Goal: Task Accomplishment & Management: Use online tool/utility

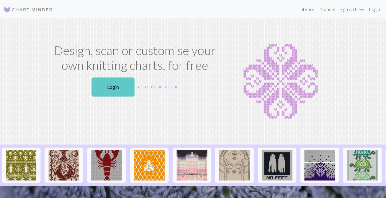
click at [116, 90] on link "Login" at bounding box center [113, 86] width 43 height 19
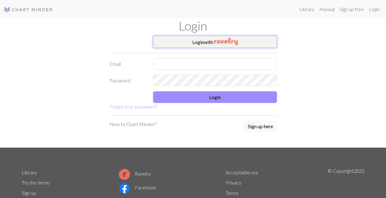
click at [192, 46] on button "Login with" at bounding box center [215, 42] width 124 height 12
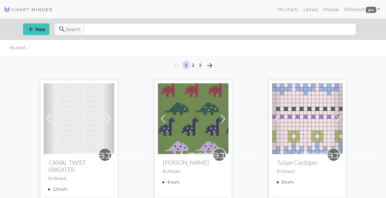
scroll to position [81, 0]
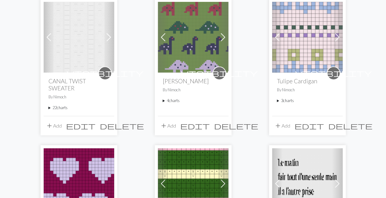
click at [49, 108] on summary "22 charts" at bounding box center [79, 108] width 61 height 6
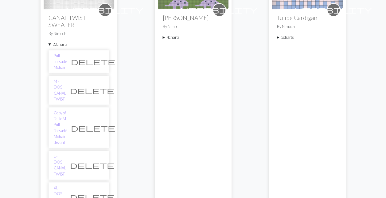
scroll to position [145, 0]
click at [60, 79] on link "M - DOS - CANAL TWIST" at bounding box center [60, 90] width 12 height 24
click at [58, 153] on link "L - DOS - CANAL TWIST" at bounding box center [60, 165] width 12 height 24
click at [57, 185] on link "XL - DOS - CANAL TWIST" at bounding box center [60, 197] width 12 height 24
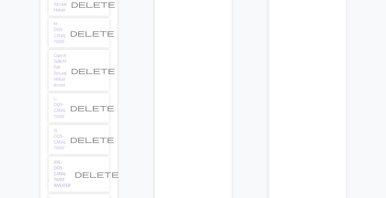
scroll to position [203, 0]
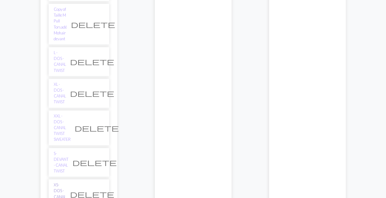
scroll to position [249, 0]
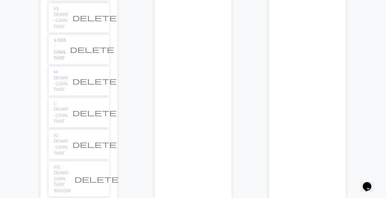
scroll to position [0, 0]
click at [167, 87] on div "visibility Cardino By Nimoch 4 charts Cardino delete Copy of Cardino delete Cop…" at bounding box center [193, 86] width 71 height 776
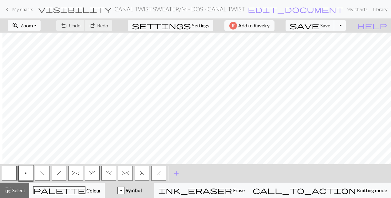
scroll to position [0, 193]
click at [7, 178] on button "button" at bounding box center [9, 173] width 15 height 15
click at [25, 175] on button "p" at bounding box center [25, 173] width 15 height 15
click at [3, 172] on button "button" at bounding box center [9, 173] width 15 height 15
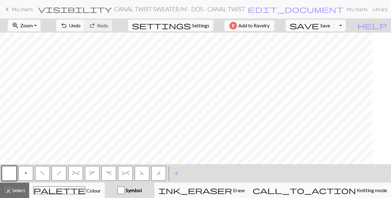
scroll to position [0, 249]
click at [227, 26] on div "zoom_in Zoom Zoom Fit all Fit width Fit height 50% 100% 150% 200% undo Undo Und…" at bounding box center [176, 25] width 353 height 14
click at [41, 29] on button "zoom_in Zoom Zoom" at bounding box center [24, 26] width 33 height 12
click at [27, 72] on button "50%" at bounding box center [32, 74] width 49 height 10
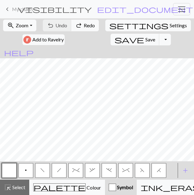
scroll to position [0, 144]
click at [30, 170] on button "p" at bounding box center [25, 171] width 15 height 15
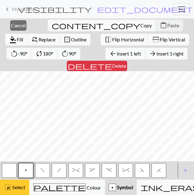
click at [14, 188] on span "Select" at bounding box center [18, 188] width 14 height 6
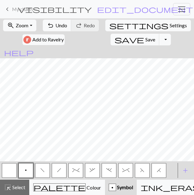
click at [11, 169] on button "button" at bounding box center [9, 171] width 15 height 15
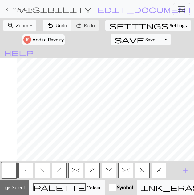
scroll to position [0, 108]
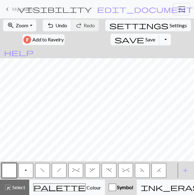
click at [152, 172] on button "H" at bounding box center [158, 171] width 15 height 15
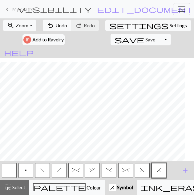
scroll to position [80, 0]
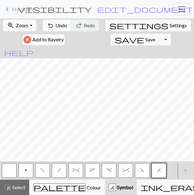
click at [10, 171] on button "button" at bounding box center [9, 171] width 15 height 15
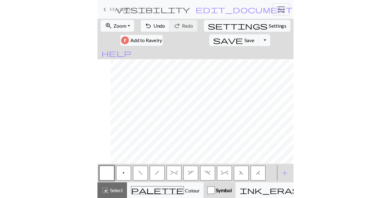
scroll to position [0, 14]
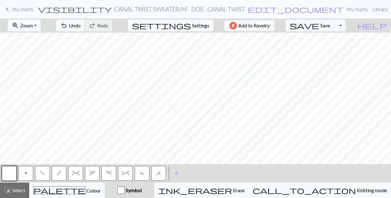
click at [41, 22] on button "zoom_in Zoom Zoom" at bounding box center [24, 26] width 33 height 12
click at [30, 82] on button "100%" at bounding box center [32, 83] width 49 height 10
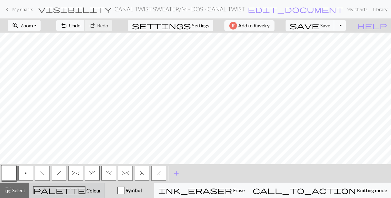
click at [85, 190] on span "Colour" at bounding box center [92, 191] width 15 height 6
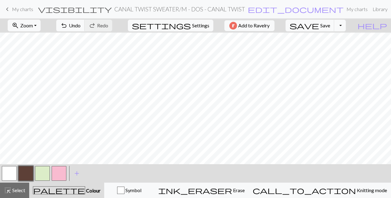
click at [49, 173] on button "button" at bounding box center [42, 173] width 15 height 15
click at [11, 171] on button "button" at bounding box center [9, 173] width 15 height 15
click at [61, 173] on button "button" at bounding box center [59, 173] width 15 height 15
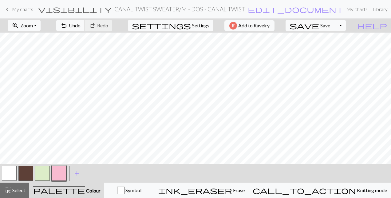
scroll to position [124, 0]
click at [141, 190] on span "Symbol" at bounding box center [132, 190] width 17 height 6
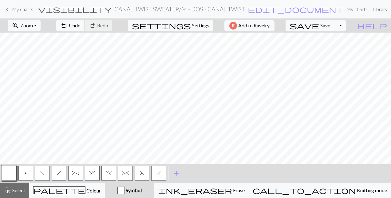
click at [157, 174] on span "H" at bounding box center [158, 173] width 4 height 5
click at [143, 175] on span "F" at bounding box center [142, 173] width 4 height 5
click at [10, 175] on button "button" at bounding box center [9, 173] width 15 height 15
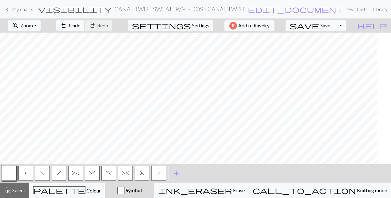
scroll to position [0, 484]
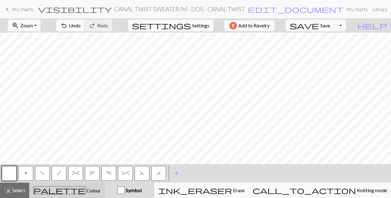
click at [93, 187] on div "palette Colour Colour" at bounding box center [67, 190] width 68 height 8
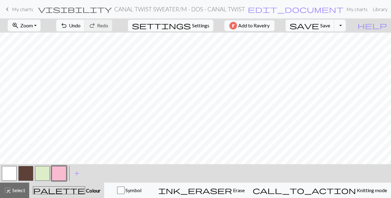
click at [45, 172] on button "button" at bounding box center [42, 173] width 15 height 15
click at [10, 173] on button "button" at bounding box center [9, 173] width 15 height 15
click at [63, 170] on button "button" at bounding box center [59, 173] width 15 height 15
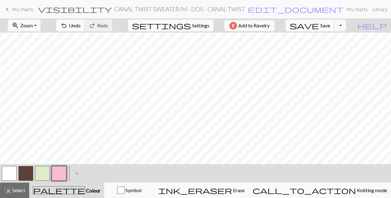
click at [319, 25] on span "save" at bounding box center [305, 25] width 30 height 9
click at [346, 27] on button "Toggle Dropdown" at bounding box center [340, 26] width 12 height 12
click at [334, 46] on button "save_alt Download" at bounding box center [294, 49] width 101 height 10
click at [346, 25] on button "Toggle Dropdown" at bounding box center [340, 26] width 12 height 12
click at [329, 49] on button "save_alt Download" at bounding box center [294, 49] width 101 height 10
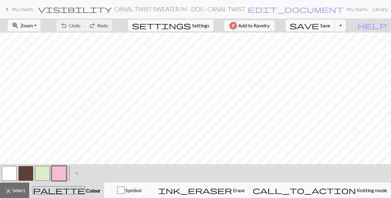
click at [330, 26] on span "Save" at bounding box center [325, 25] width 10 height 6
click at [330, 27] on span "Save" at bounding box center [325, 25] width 10 height 6
click at [330, 26] on span "Save" at bounding box center [325, 25] width 10 height 6
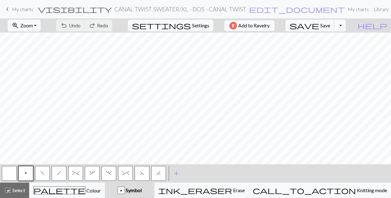
scroll to position [0, 234]
click at [157, 173] on span "H" at bounding box center [158, 173] width 4 height 5
click at [140, 173] on span "F" at bounding box center [142, 173] width 4 height 5
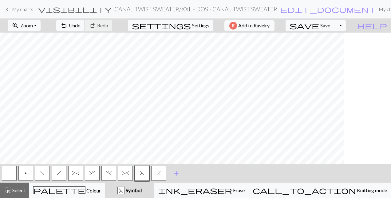
scroll to position [0, 589]
click at [11, 175] on button "button" at bounding box center [9, 173] width 15 height 15
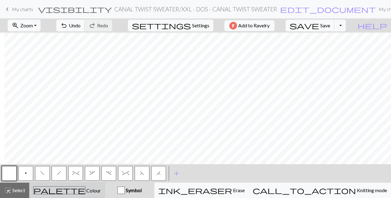
click at [62, 185] on button "palette Colour Colour" at bounding box center [67, 190] width 76 height 15
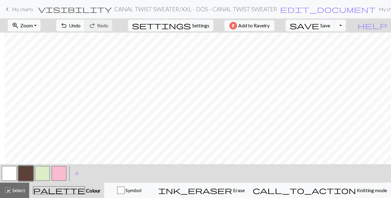
click at [45, 173] on button "button" at bounding box center [42, 173] width 15 height 15
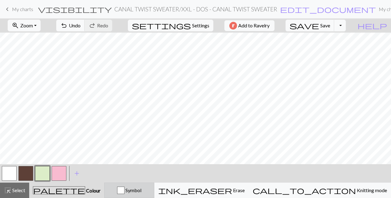
click at [154, 184] on button "Symbol" at bounding box center [129, 190] width 50 height 15
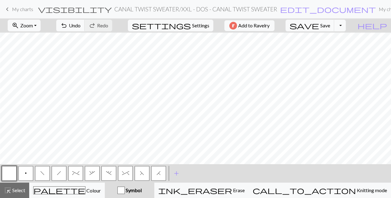
click at [154, 184] on button "Symbol" at bounding box center [129, 190] width 49 height 15
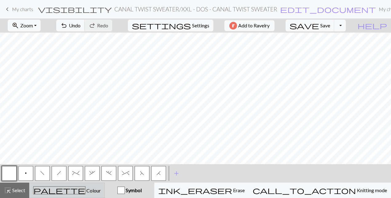
click at [87, 188] on div "palette Colour Colour" at bounding box center [67, 190] width 68 height 8
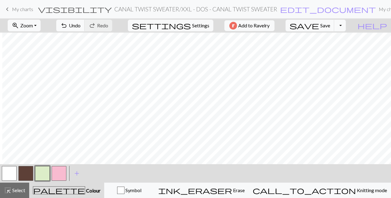
scroll to position [0, 177]
click at [8, 172] on button "button" at bounding box center [9, 173] width 15 height 15
click at [38, 19] on div "zoom_in Zoom Zoom Fit all Fit width Fit height 50% 100% 150% 200%" at bounding box center [24, 25] width 42 height 14
click at [41, 25] on button "zoom_in Zoom Zoom" at bounding box center [24, 26] width 33 height 12
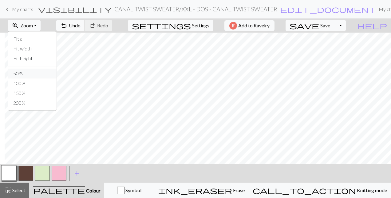
click at [30, 73] on button "50%" at bounding box center [32, 74] width 49 height 10
click at [60, 175] on button "button" at bounding box center [59, 173] width 15 height 15
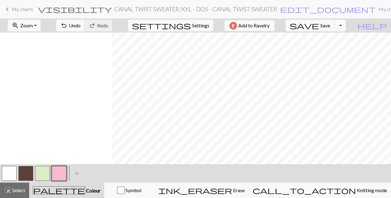
scroll to position [85, 170]
click at [145, 190] on div "Symbol" at bounding box center [129, 190] width 42 height 7
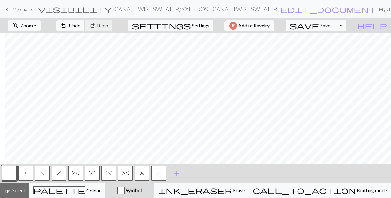
click at [141, 175] on span "F" at bounding box center [142, 173] width 4 height 5
click at [158, 177] on button "H" at bounding box center [158, 173] width 15 height 15
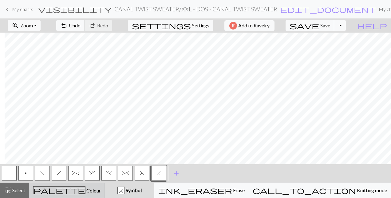
click at [56, 194] on div "palette Colour Colour" at bounding box center [67, 190] width 68 height 8
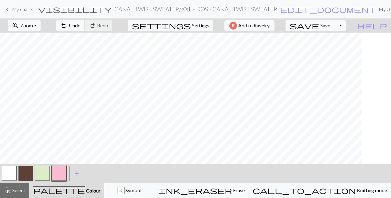
scroll to position [0, 136]
click at [140, 187] on div "H Symbol" at bounding box center [129, 190] width 42 height 7
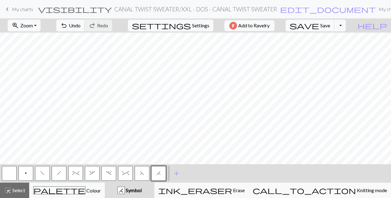
click at [24, 172] on button "p" at bounding box center [25, 173] width 15 height 15
click at [6, 174] on button "button" at bounding box center [9, 173] width 15 height 15
click at [319, 30] on span "save" at bounding box center [305, 25] width 30 height 9
click at [330, 26] on span "Save" at bounding box center [325, 25] width 10 height 6
click at [346, 24] on button "Toggle Dropdown" at bounding box center [340, 26] width 12 height 12
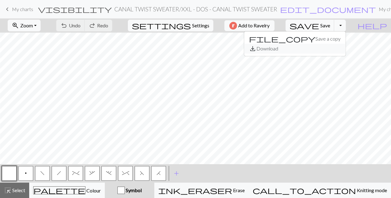
click at [334, 45] on button "save_alt Download" at bounding box center [294, 49] width 101 height 10
click at [346, 26] on button "Toggle Dropdown" at bounding box center [340, 26] width 12 height 12
click at [333, 47] on button "save_alt Download" at bounding box center [294, 49] width 101 height 10
click at [330, 27] on span "Save" at bounding box center [325, 25] width 10 height 6
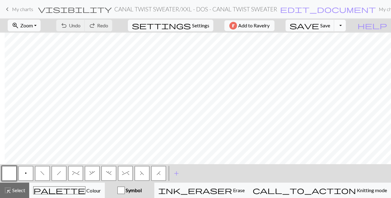
click at [346, 28] on button "Toggle Dropdown" at bounding box center [340, 26] width 12 height 12
click at [332, 47] on button "save_alt Download" at bounding box center [294, 49] width 101 height 10
click at [68, 26] on span "undo" at bounding box center [63, 25] width 7 height 9
click at [330, 26] on span "Save" at bounding box center [325, 25] width 10 height 6
click at [346, 28] on button "Toggle Dropdown" at bounding box center [340, 26] width 12 height 12
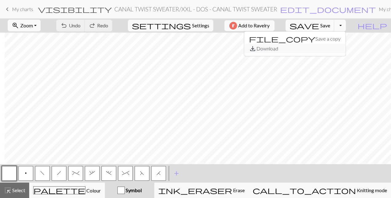
click at [334, 51] on button "save_alt Download" at bounding box center [294, 49] width 101 height 10
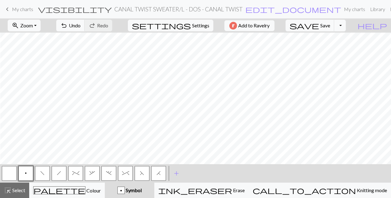
scroll to position [0, 259]
click at [14, 172] on button "button" at bounding box center [9, 173] width 15 height 15
click at [141, 175] on span "F" at bounding box center [142, 173] width 4 height 5
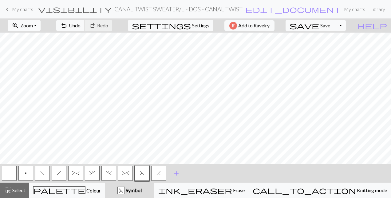
click at [41, 20] on button "zoom_in Zoom Zoom" at bounding box center [24, 26] width 33 height 12
click at [36, 75] on button "50%" at bounding box center [32, 74] width 49 height 10
click at [12, 174] on button "button" at bounding box center [9, 173] width 15 height 15
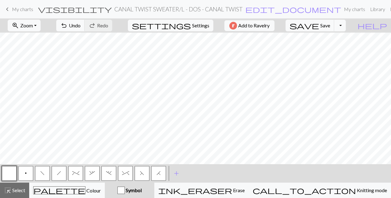
click at [162, 170] on button "H" at bounding box center [158, 173] width 15 height 15
click at [14, 168] on button "button" at bounding box center [9, 173] width 15 height 15
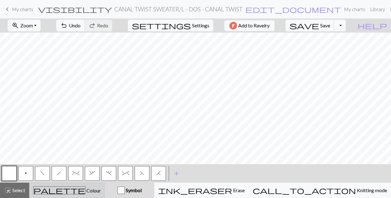
click at [85, 193] on span "Colour" at bounding box center [92, 191] width 15 height 6
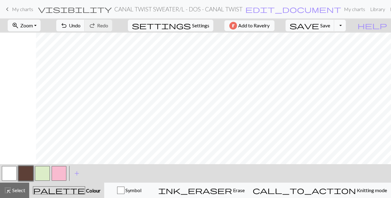
scroll to position [0, 83]
click at [42, 172] on button "button" at bounding box center [42, 173] width 15 height 15
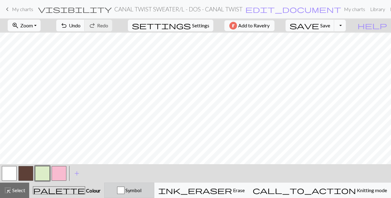
click at [139, 190] on div "Symbol" at bounding box center [129, 190] width 42 height 7
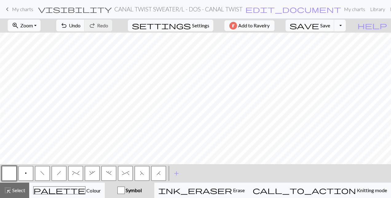
click at [31, 173] on button "p" at bounding box center [25, 173] width 15 height 15
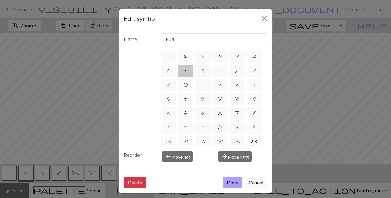
click at [230, 183] on button "Done" at bounding box center [232, 183] width 19 height 12
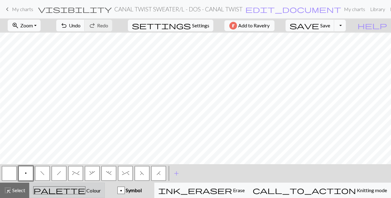
click at [85, 192] on span "Colour" at bounding box center [92, 191] width 15 height 6
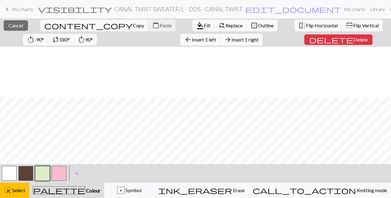
scroll to position [93, 43]
click at [13, 190] on span "Select" at bounding box center [18, 190] width 14 height 6
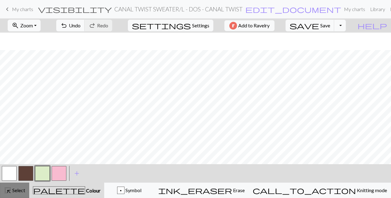
scroll to position [160, 0]
click at [10, 175] on button "button" at bounding box center [9, 173] width 15 height 15
click at [334, 29] on button "save Save Save" at bounding box center [310, 26] width 49 height 12
click at [346, 27] on button "Toggle Dropdown" at bounding box center [340, 26] width 12 height 12
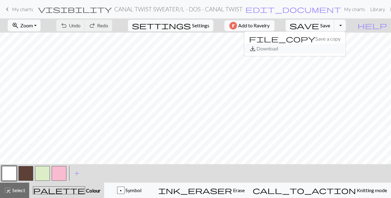
click at [338, 44] on button "save_alt Download" at bounding box center [294, 49] width 101 height 10
click at [66, 171] on button "button" at bounding box center [59, 173] width 15 height 15
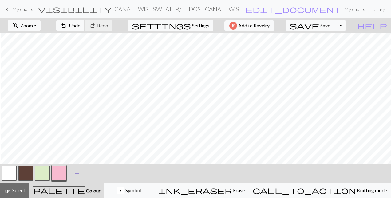
scroll to position [192, 432]
click at [1, 170] on div "< > add Add a colour" at bounding box center [195, 173] width 391 height 18
click at [10, 174] on button "button" at bounding box center [9, 173] width 15 height 15
click at [41, 178] on button "button" at bounding box center [42, 173] width 15 height 15
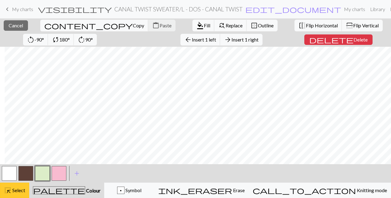
click at [18, 189] on span "Select" at bounding box center [18, 190] width 14 height 6
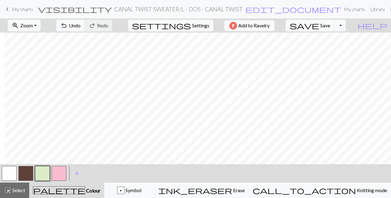
scroll to position [0, 432]
click at [9, 175] on button "button" at bounding box center [9, 173] width 15 height 15
click at [59, 171] on button "button" at bounding box center [59, 173] width 15 height 15
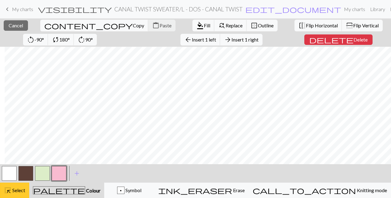
click at [16, 186] on button "highlight_alt Select Select" at bounding box center [14, 190] width 29 height 15
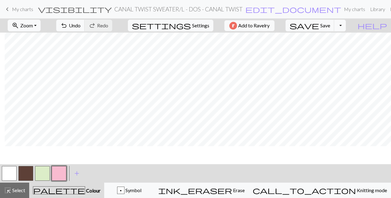
scroll to position [7, 432]
click at [334, 21] on button "save Save Save" at bounding box center [310, 26] width 49 height 12
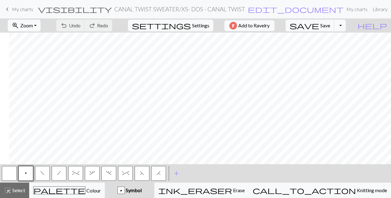
scroll to position [0, 159]
click at [384, 173] on div "< p f h % , . ^ F H > add Add a symbol" at bounding box center [195, 173] width 391 height 18
click at [6, 175] on button "button" at bounding box center [9, 173] width 15 height 15
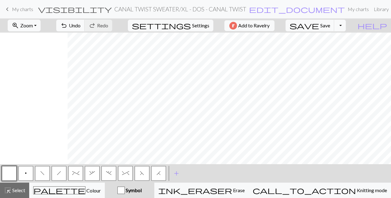
scroll to position [0, 413]
click at [144, 174] on button "F" at bounding box center [142, 173] width 15 height 15
click at [155, 171] on button "H" at bounding box center [158, 173] width 15 height 15
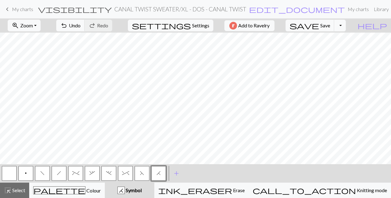
click at [4, 172] on button "button" at bounding box center [9, 173] width 15 height 15
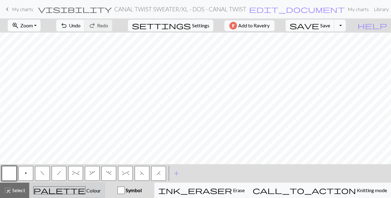
click at [78, 194] on div "palette Colour Colour" at bounding box center [67, 190] width 68 height 8
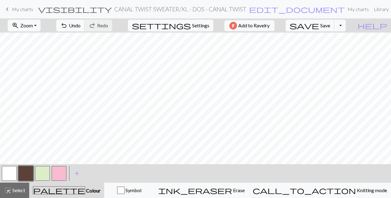
click at [45, 176] on button "button" at bounding box center [42, 173] width 15 height 15
click at [13, 172] on button "button" at bounding box center [9, 173] width 15 height 15
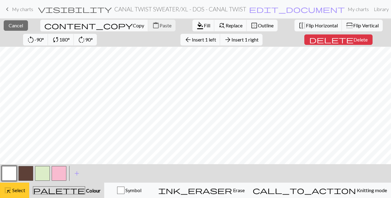
click at [10, 189] on span "highlight_alt" at bounding box center [7, 190] width 7 height 9
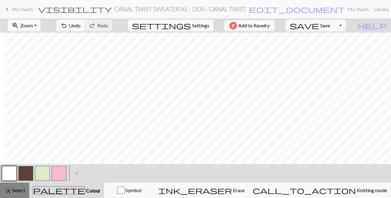
scroll to position [267, 662]
click at [66, 172] on div at bounding box center [59, 173] width 17 height 17
click at [59, 172] on button "button" at bounding box center [59, 173] width 15 height 15
click at [328, 20] on button "save Save Save" at bounding box center [310, 26] width 49 height 12
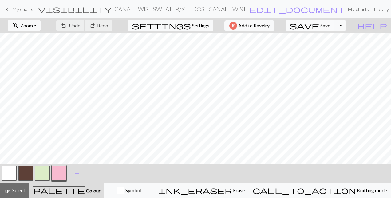
click at [319, 25] on span "save" at bounding box center [305, 25] width 30 height 9
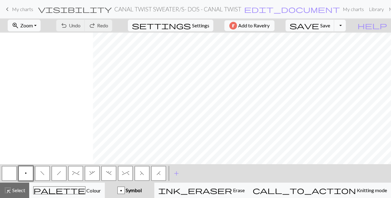
scroll to position [0, 93]
click at [2, 172] on div at bounding box center [9, 173] width 17 height 17
click at [9, 172] on button "button" at bounding box center [9, 173] width 15 height 15
click at [164, 171] on button "H" at bounding box center [158, 173] width 15 height 15
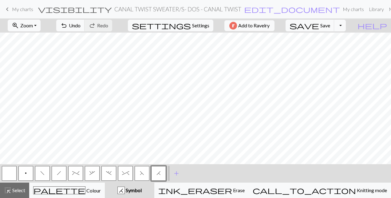
click at [142, 172] on span "F" at bounding box center [142, 173] width 4 height 5
click at [7, 175] on button "button" at bounding box center [9, 173] width 15 height 15
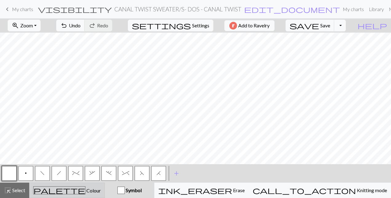
click at [63, 192] on span "palette" at bounding box center [60, 190] width 52 height 9
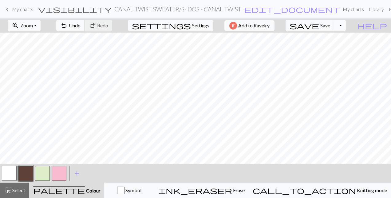
click at [46, 174] on button "button" at bounding box center [42, 173] width 15 height 15
click at [11, 174] on button "button" at bounding box center [9, 173] width 15 height 15
click at [59, 171] on button "button" at bounding box center [59, 173] width 15 height 15
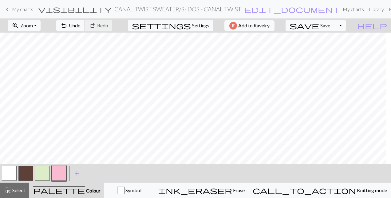
scroll to position [0, 25]
click at [332, 26] on button "save Save Save" at bounding box center [310, 26] width 49 height 12
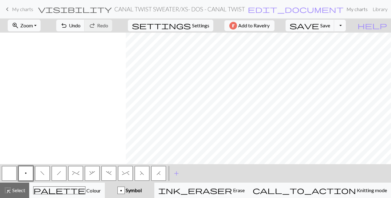
scroll to position [0, 135]
click at [7, 174] on button "button" at bounding box center [9, 173] width 15 height 15
click at [157, 172] on span "H" at bounding box center [158, 173] width 4 height 5
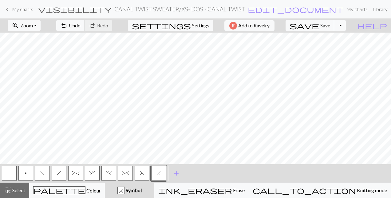
click at [142, 178] on button "F" at bounding box center [142, 173] width 15 height 15
click at [6, 170] on button "button" at bounding box center [9, 173] width 15 height 15
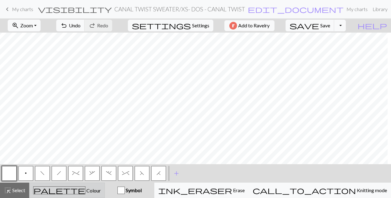
scroll to position [0, 117]
click at [89, 183] on button "palette Colour Colour" at bounding box center [67, 190] width 76 height 15
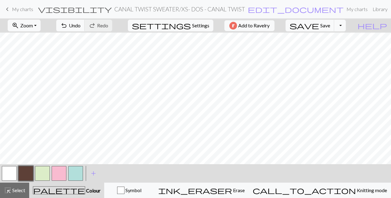
click at [42, 173] on button "button" at bounding box center [42, 173] width 15 height 15
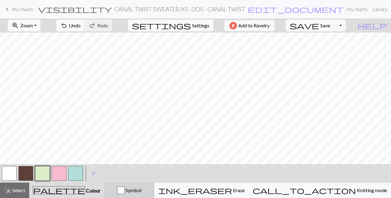
click at [145, 192] on div "Symbol" at bounding box center [129, 190] width 42 height 7
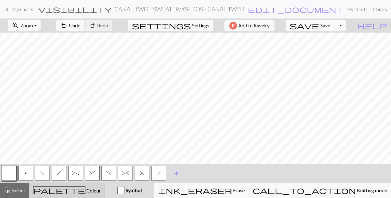
click at [57, 193] on div "palette Colour Colour" at bounding box center [67, 190] width 68 height 8
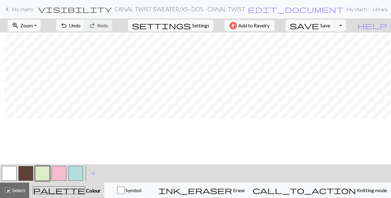
scroll to position [0, 449]
click at [6, 176] on button "button" at bounding box center [9, 173] width 15 height 15
click at [59, 173] on button "button" at bounding box center [59, 173] width 15 height 15
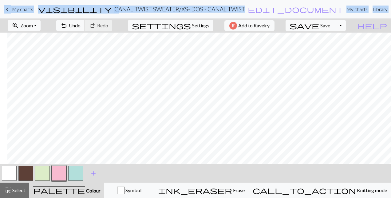
scroll to position [0, 449]
click at [331, 25] on button "save Save Save" at bounding box center [310, 26] width 49 height 12
click at [249, 10] on div "Chart saved" at bounding box center [195, 12] width 391 height 24
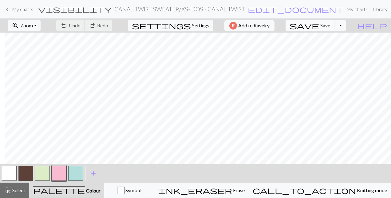
click at [332, 31] on button "save Save Save" at bounding box center [310, 26] width 49 height 12
click at [331, 25] on button "save Save Save" at bounding box center [310, 26] width 49 height 12
click at [319, 26] on span "save" at bounding box center [305, 25] width 30 height 9
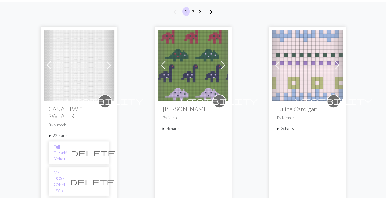
scroll to position [55, 0]
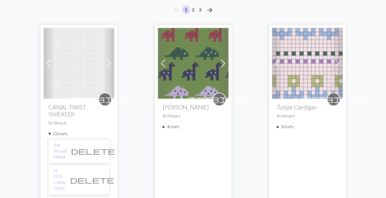
click at [164, 124] on summary "4 charts" at bounding box center [193, 127] width 61 height 6
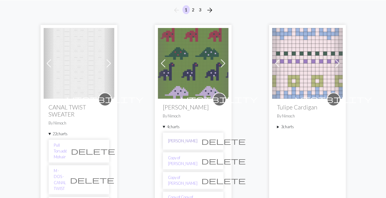
click at [169, 142] on link "[PERSON_NAME]" at bounding box center [183, 141] width 30 height 6
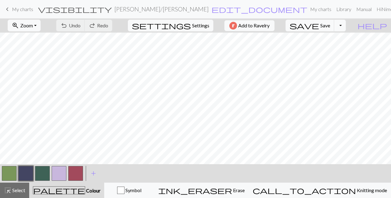
click at [350, 26] on div "save Save Save Toggle Dropdown file_copy Save a copy save_alt Download" at bounding box center [315, 25] width 69 height 14
click at [346, 25] on button "Toggle Dropdown" at bounding box center [340, 26] width 12 height 12
click at [330, 46] on button "save_alt Download" at bounding box center [294, 49] width 101 height 10
